Goal: Task Accomplishment & Management: Use online tool/utility

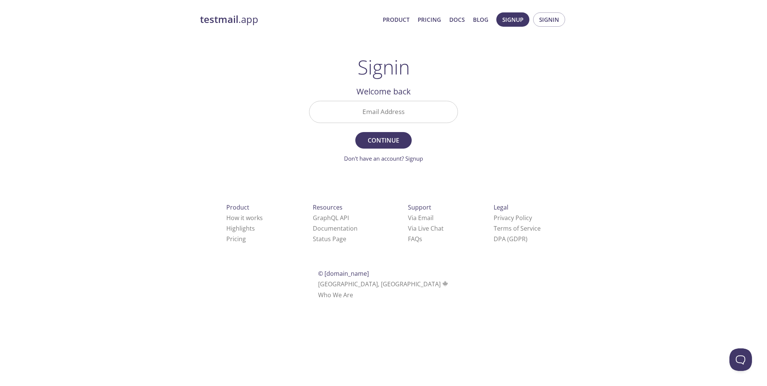
click at [378, 113] on input "Email Address" at bounding box center [383, 111] width 148 height 21
type input "[PERSON_NAME][EMAIL_ADDRESS][DOMAIN_NAME]"
click at [390, 142] on span "Continue" at bounding box center [383, 140] width 40 height 11
click at [374, 112] on input "Signin Security Code" at bounding box center [383, 111] width 148 height 21
click at [350, 117] on input "Signin Security Code" at bounding box center [383, 111] width 148 height 21
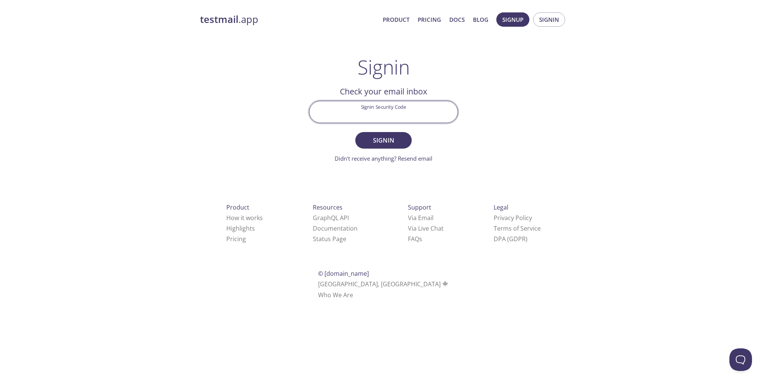
paste input "AMR58BM"
type input "AMR58BM"
click at [388, 140] on span "Signin" at bounding box center [383, 140] width 40 height 11
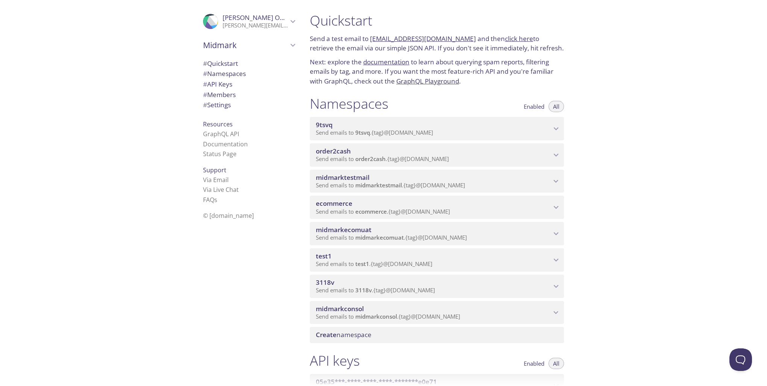
click at [555, 206] on icon "ecommerce namespace" at bounding box center [556, 207] width 10 height 10
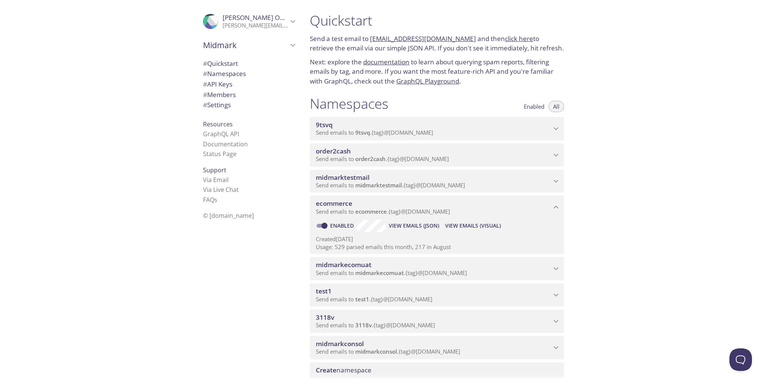
click at [460, 223] on span "View Emails (Visual)" at bounding box center [473, 225] width 56 height 9
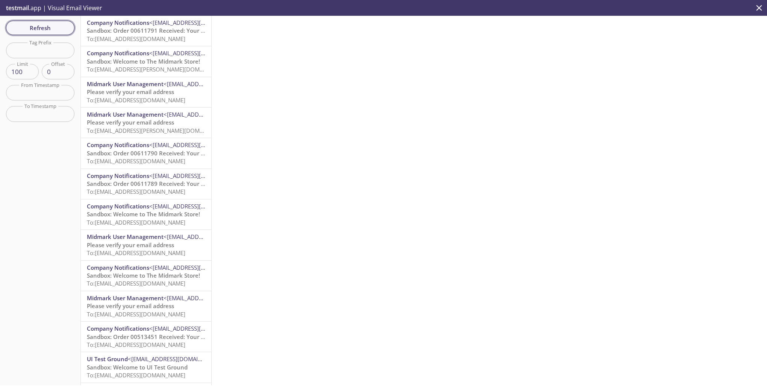
click at [33, 24] on span "Refresh" at bounding box center [40, 28] width 56 height 10
click at [145, 32] on span "Sandbox: Order 00611791 Received: Your order is being processed!" at bounding box center [177, 31] width 181 height 8
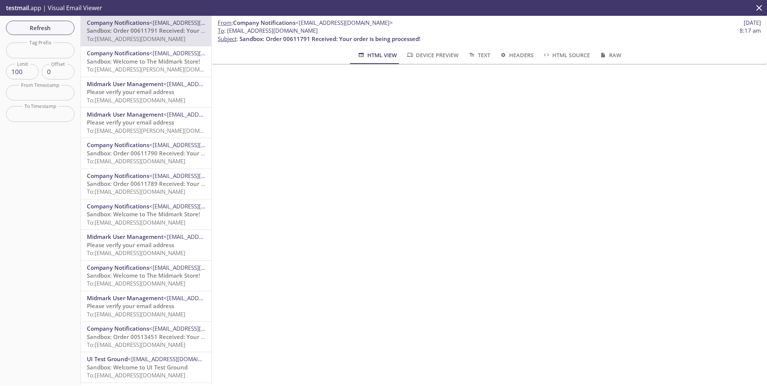
click at [143, 62] on span "Sandbox: Welcome to The Midmark Store!" at bounding box center [143, 61] width 113 height 8
